Goal: Transaction & Acquisition: Purchase product/service

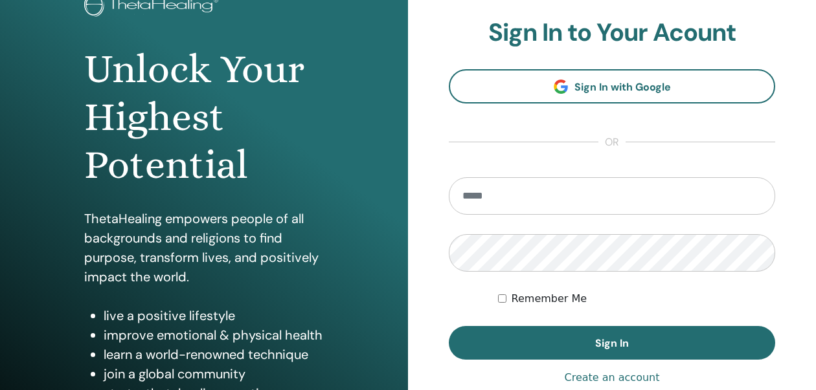
scroll to position [231, 0]
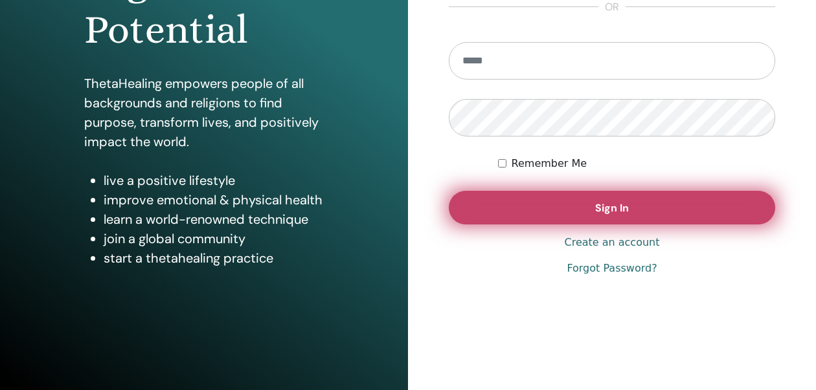
type input "**********"
click at [561, 201] on button "Sign In" at bounding box center [612, 208] width 326 height 34
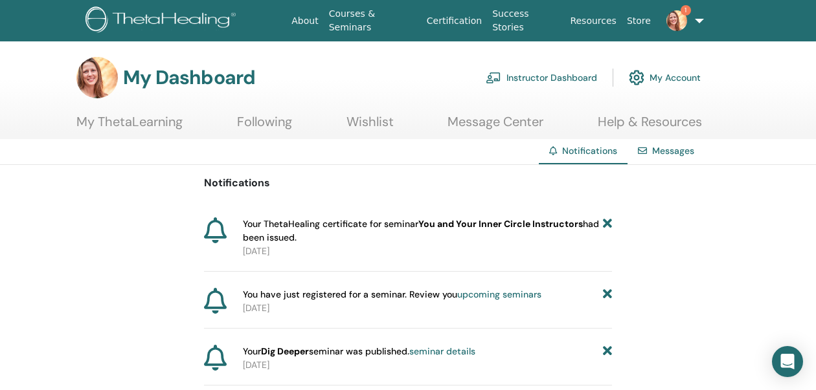
click at [693, 19] on link "1" at bounding box center [681, 20] width 51 height 41
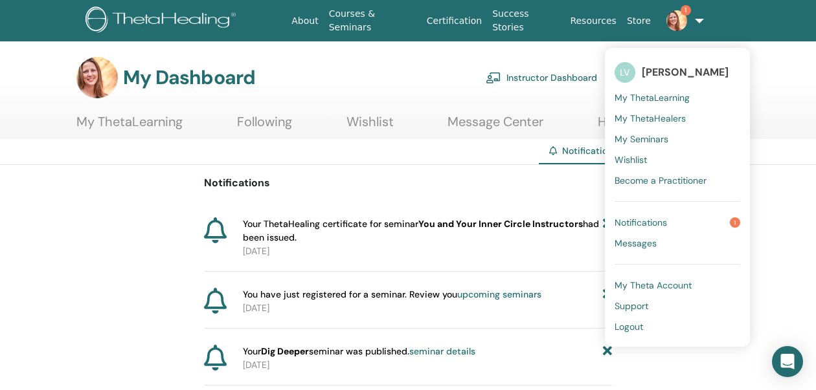
click at [693, 19] on link "1" at bounding box center [681, 20] width 51 height 41
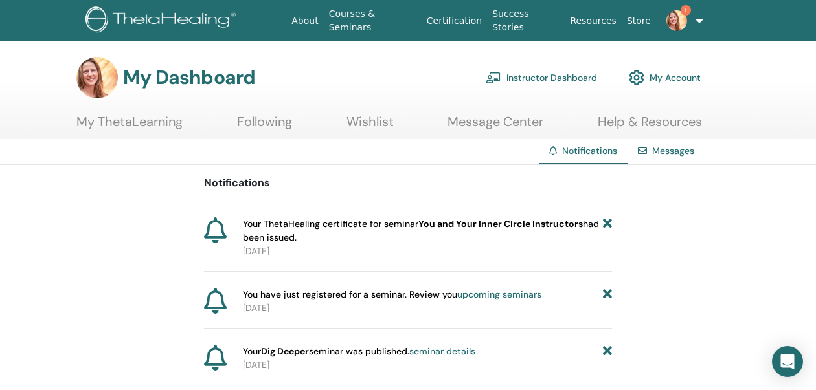
click at [553, 80] on link "Instructor Dashboard" at bounding box center [540, 77] width 111 height 28
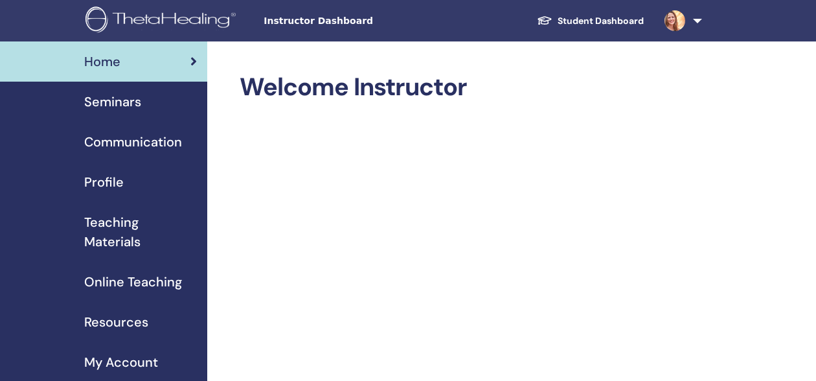
click at [157, 280] on span "Online Teaching" at bounding box center [133, 281] width 98 height 19
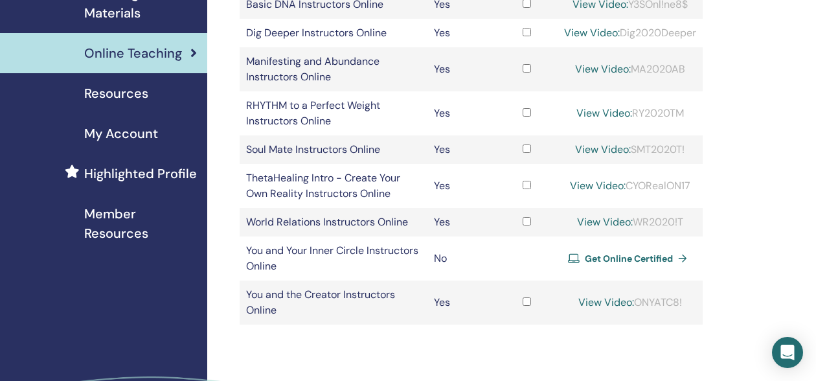
scroll to position [229, 0]
click at [629, 255] on span "Get Online Certified" at bounding box center [629, 258] width 88 height 12
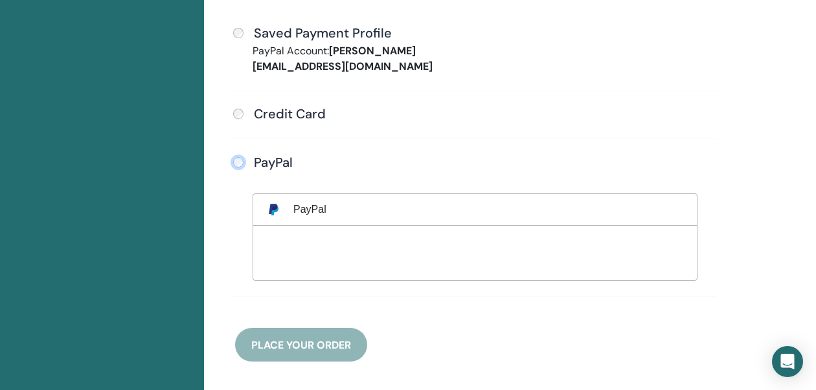
scroll to position [449, 0]
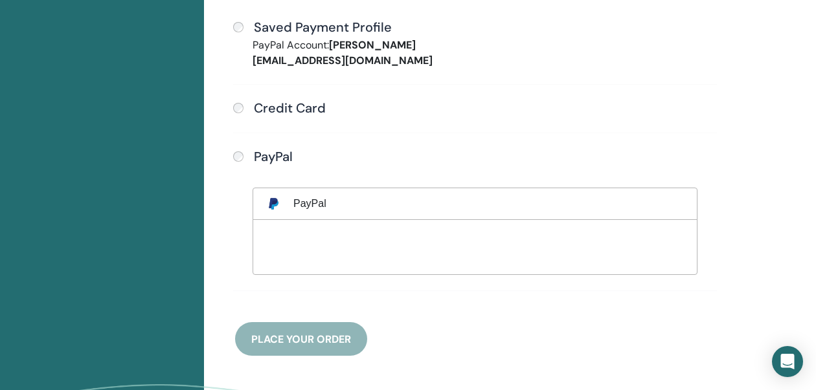
click at [318, 322] on div "Payment methods Saved Payment Profile PayPal Account: [PERSON_NAME][EMAIL_ADDRE…" at bounding box center [474, 147] width 495 height 417
